Goal: Use online tool/utility: Utilize a website feature to perform a specific function

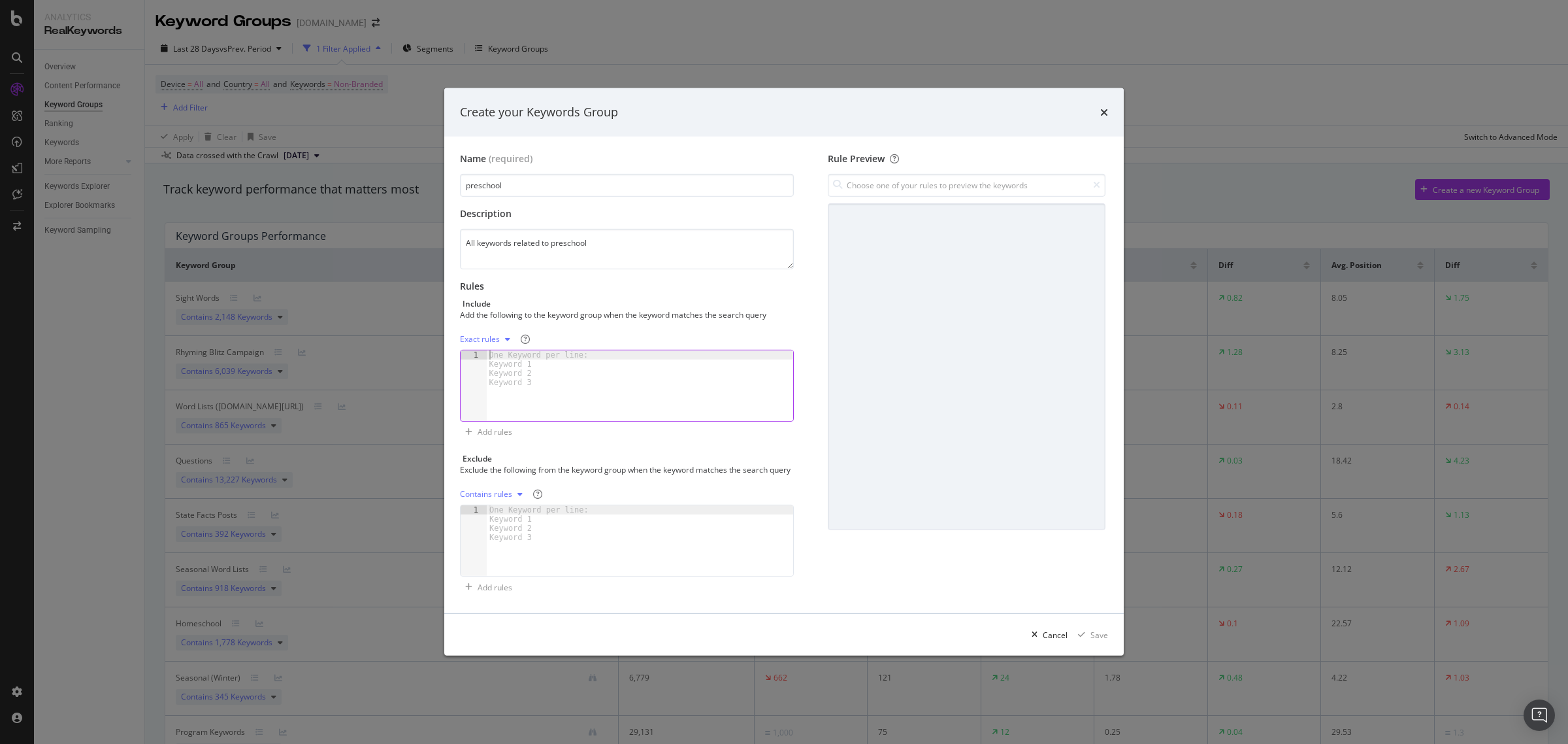
click at [511, 377] on div "One Keyword per line: Keyword 1 Keyword 2 Keyword 3" at bounding box center [542, 368] width 109 height 37
click at [511, 364] on div "One Keyword per line: Keyword 1 Keyword 2 Keyword 3" at bounding box center [542, 368] width 109 height 37
paste textarea "word puzzles for preschoolers"
type textarea "word puzzles for preschoolers"
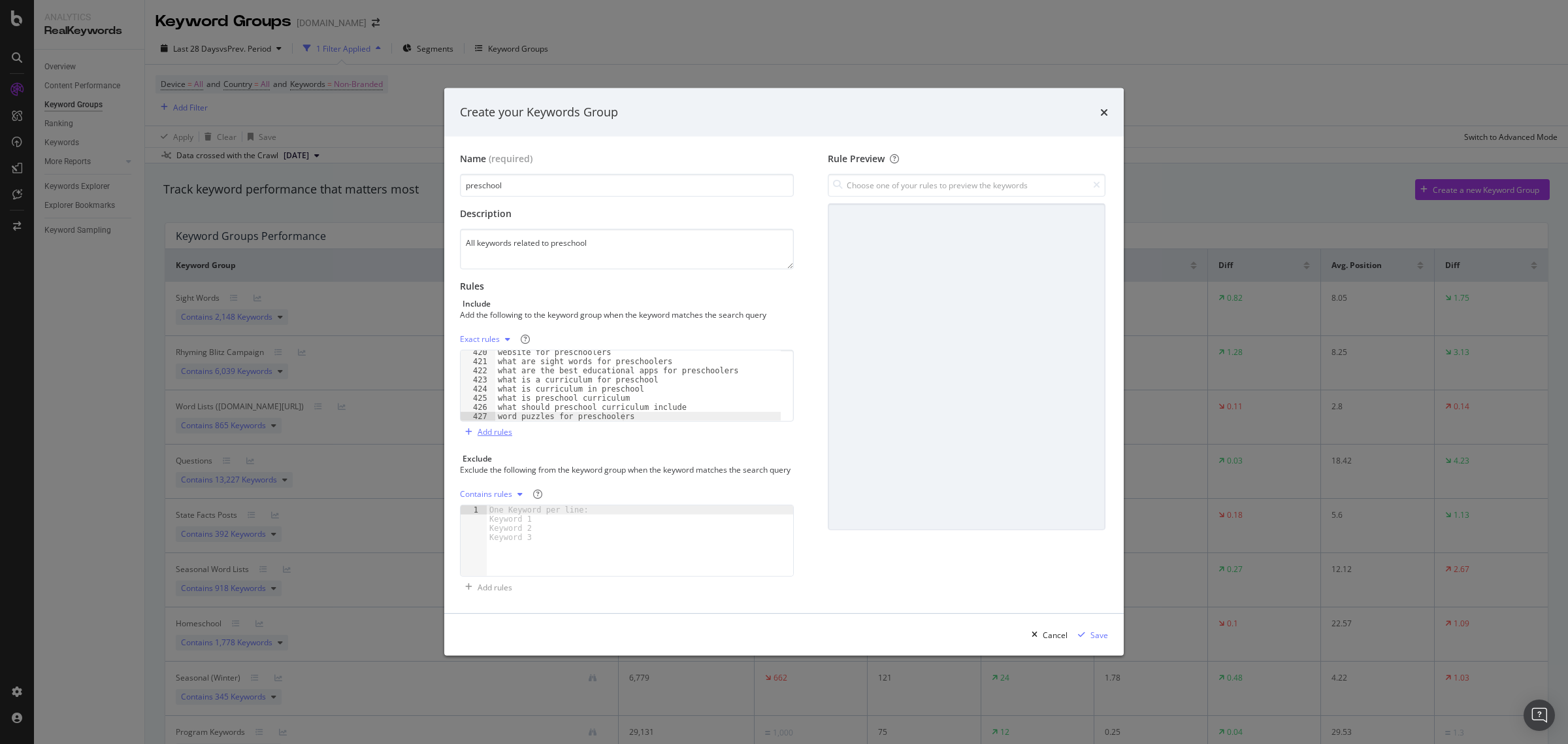
click at [488, 429] on div "Add rules" at bounding box center [495, 431] width 35 height 11
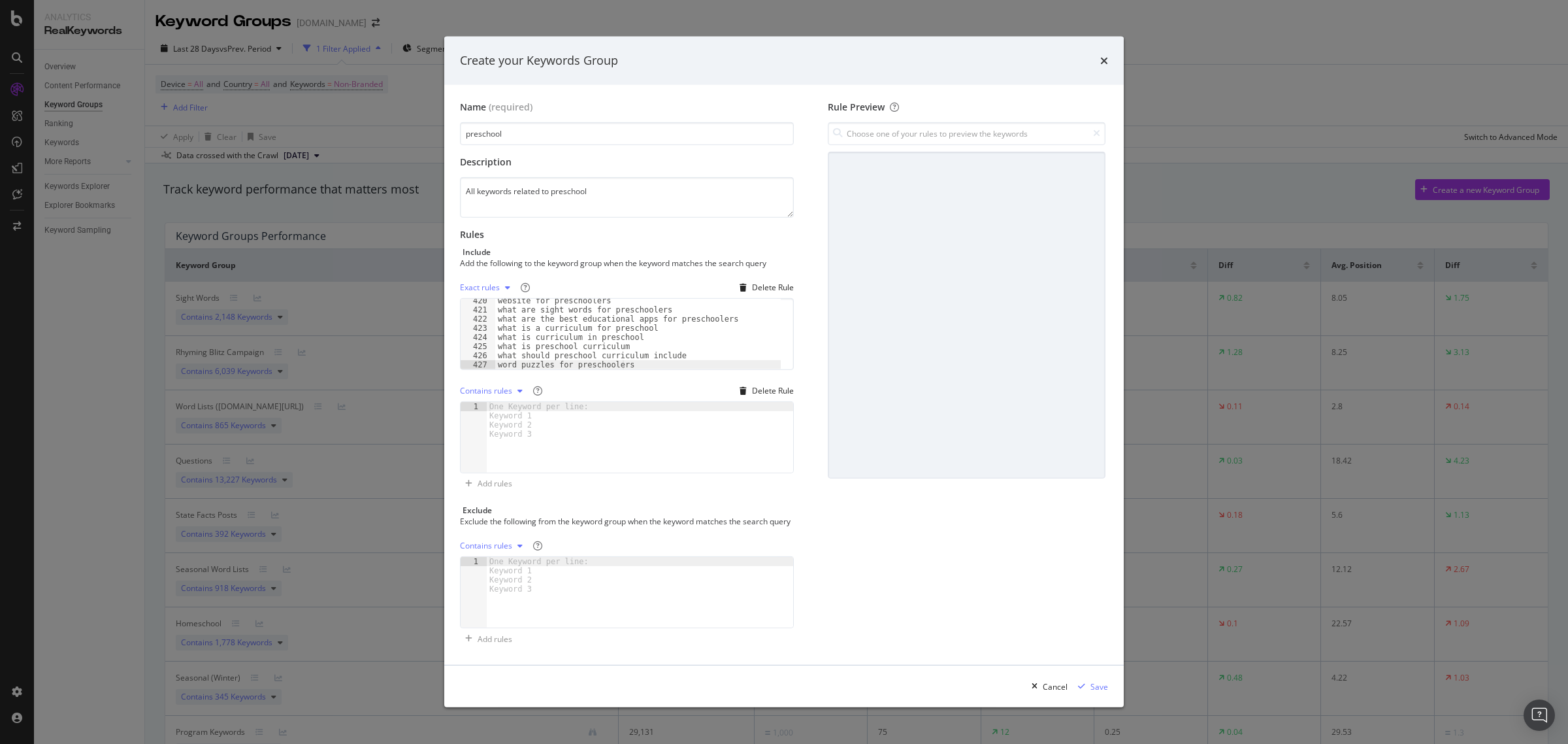
click at [511, 389] on div "Contains rules" at bounding box center [493, 390] width 68 height 19
click at [514, 448] on div "Regex rules" at bounding box center [497, 450] width 42 height 11
click at [511, 435] on div "modal" at bounding box center [640, 447] width 306 height 89
type textarea "preschool math"
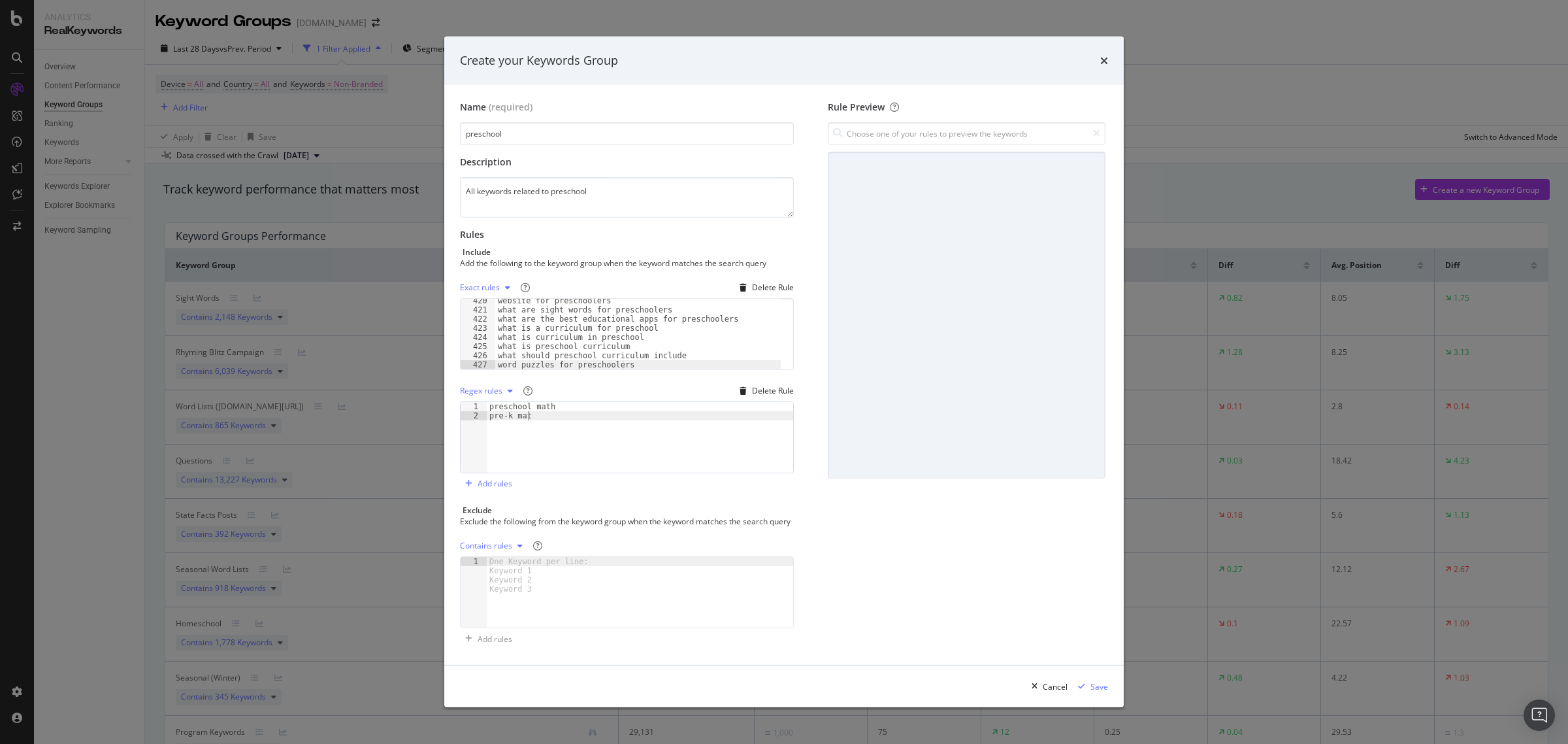
scroll to position [0, 2]
click at [570, 402] on div "preschool math pre-k math" at bounding box center [640, 447] width 306 height 89
click at [564, 413] on div "preschool math pre-k math" at bounding box center [640, 447] width 306 height 89
type textarea "pre-k math"
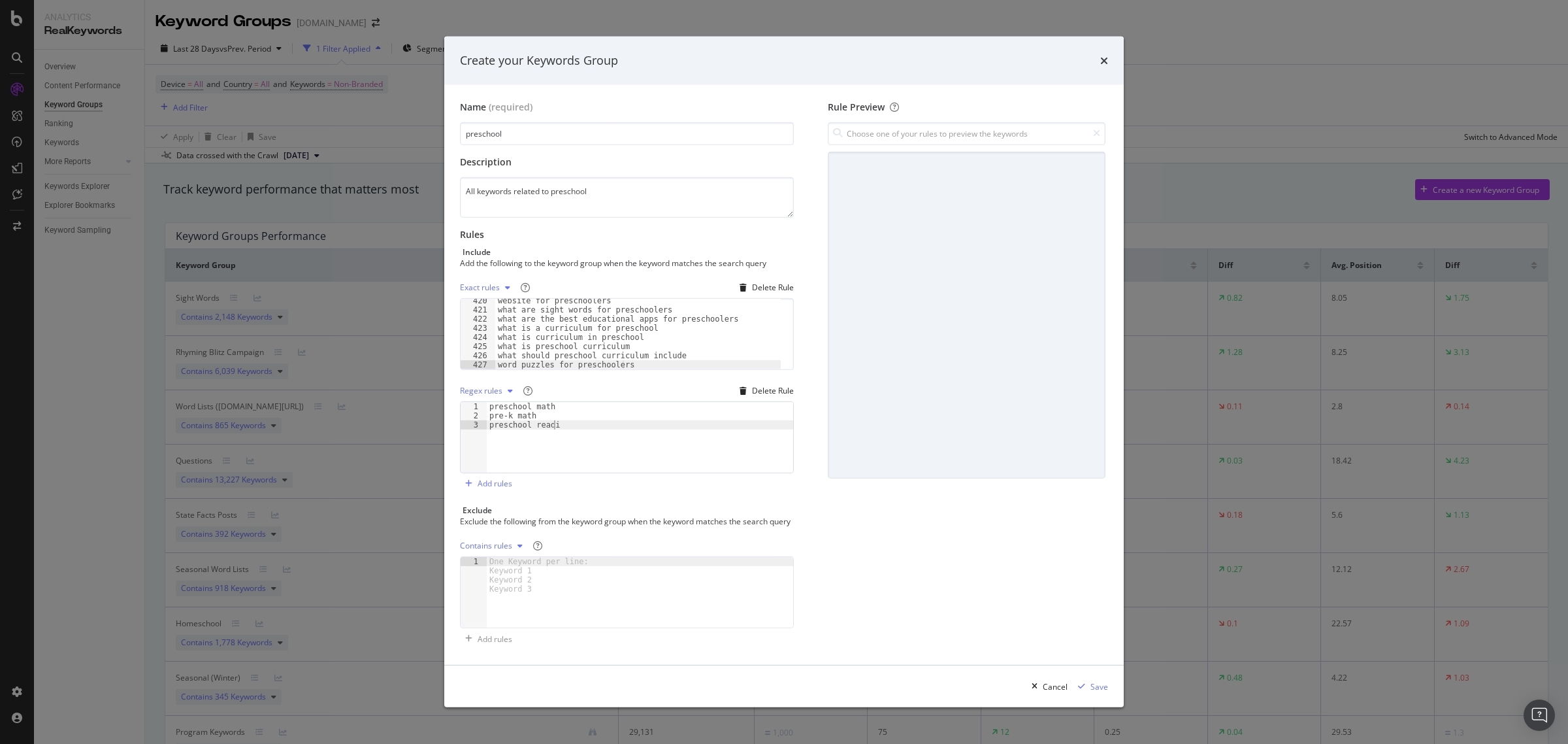
type textarea "preschool reading"
type textarea "pre-k reading"
click at [660, 360] on div "website for preschoolers what are sight words for preschoolers what are the bes…" at bounding box center [637, 340] width 286 height 89
paste textarea "number 10 preschool worksheet"
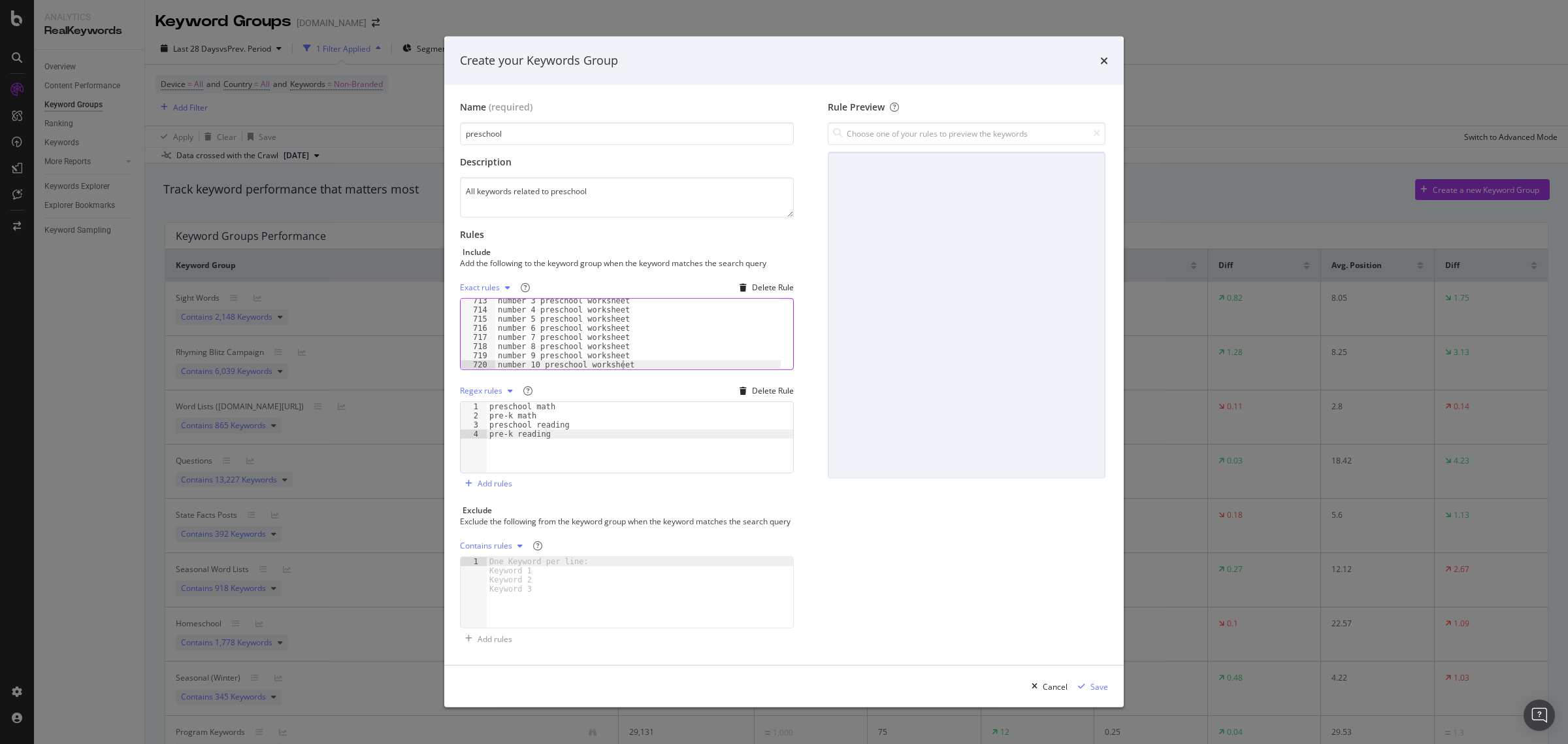
scroll to position [6517, 0]
type textarea "number 10 preschool worksheet"
click at [987, 132] on input "modal" at bounding box center [967, 134] width 278 height 23
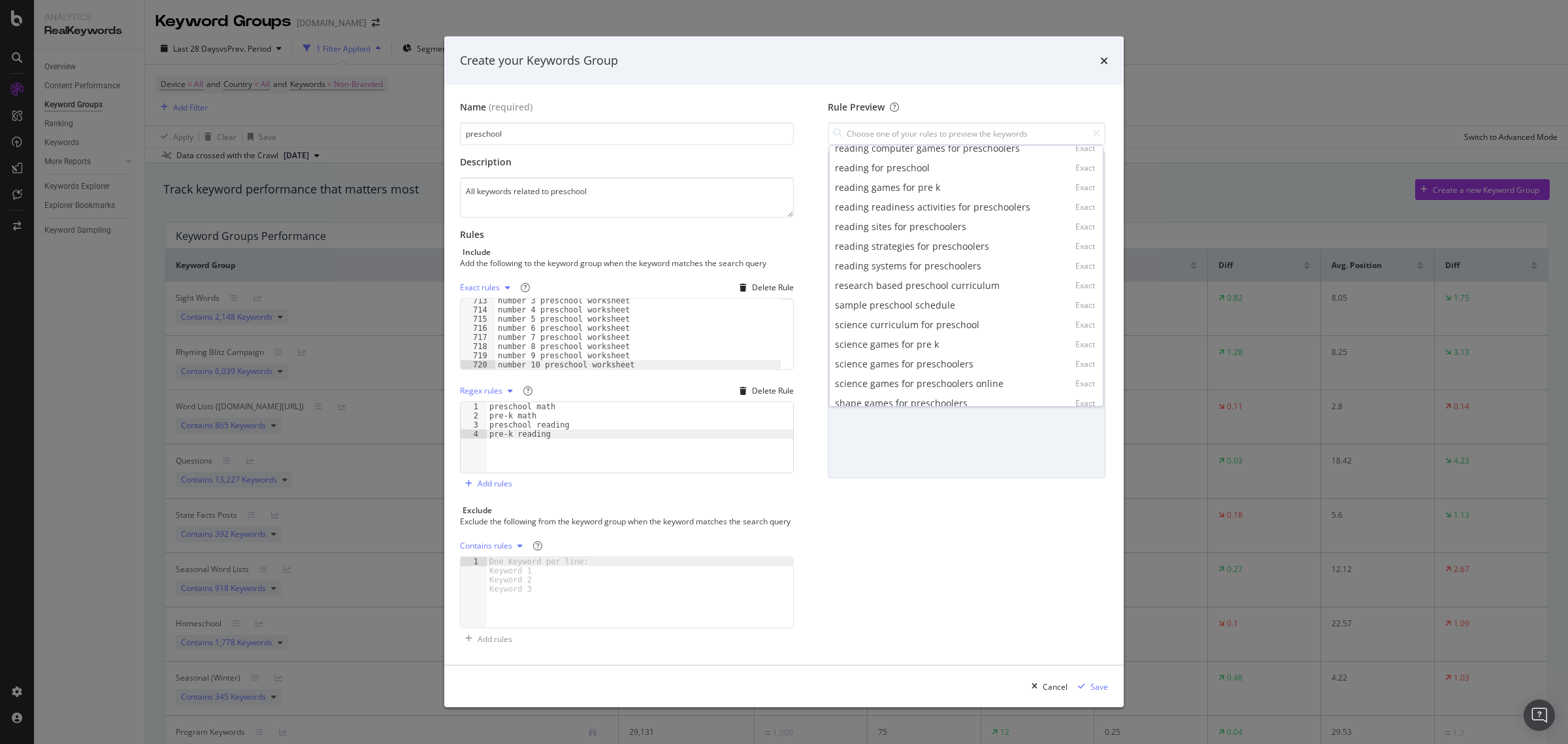
scroll to position [11457, 0]
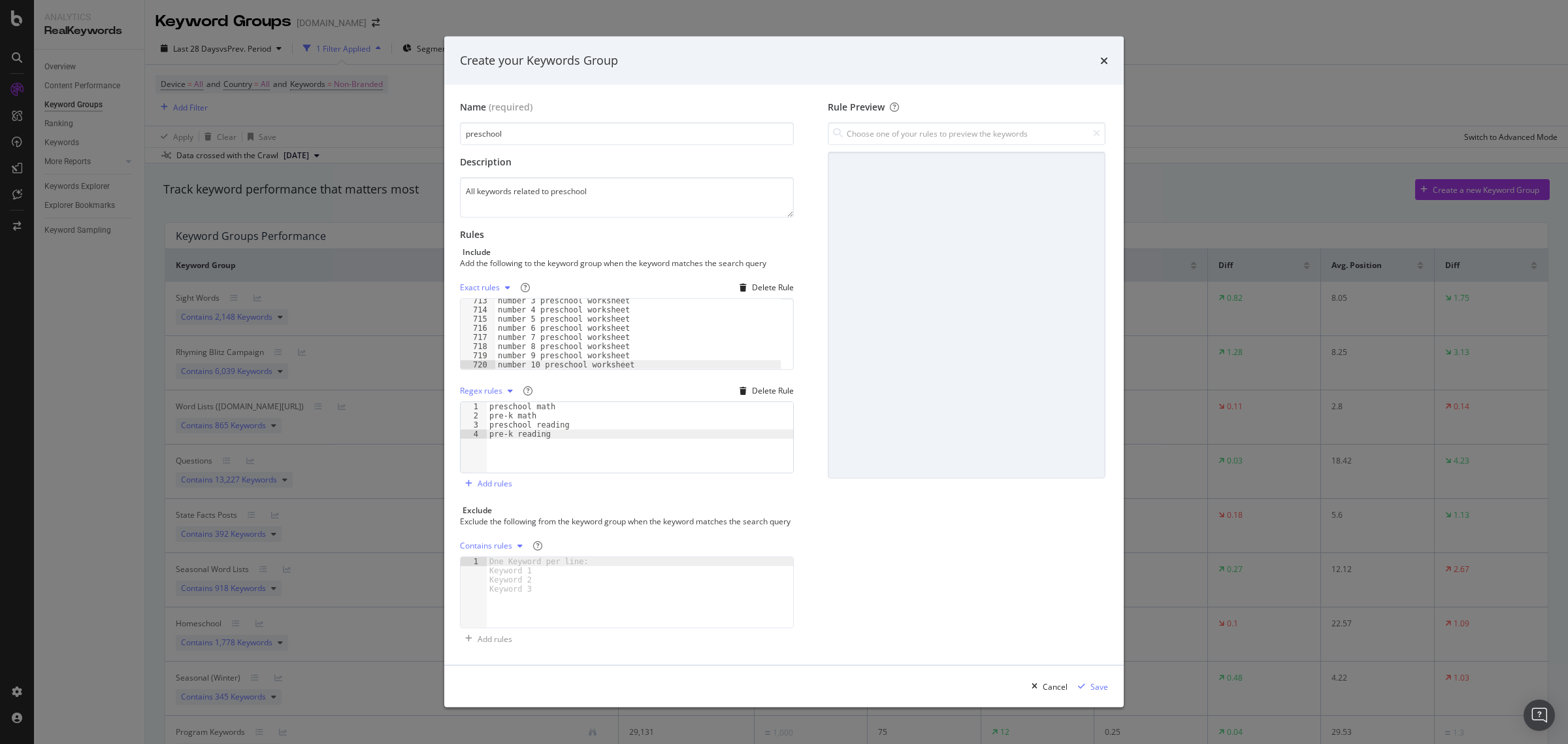
click at [644, 479] on div "Exact rules Delete Rule number 10 preschool worksheet 713 714 715 716 717 718 7…" at bounding box center [626, 386] width 334 height 217
click at [1096, 692] on div "Save" at bounding box center [1099, 686] width 18 height 11
